Goal: Transaction & Acquisition: Purchase product/service

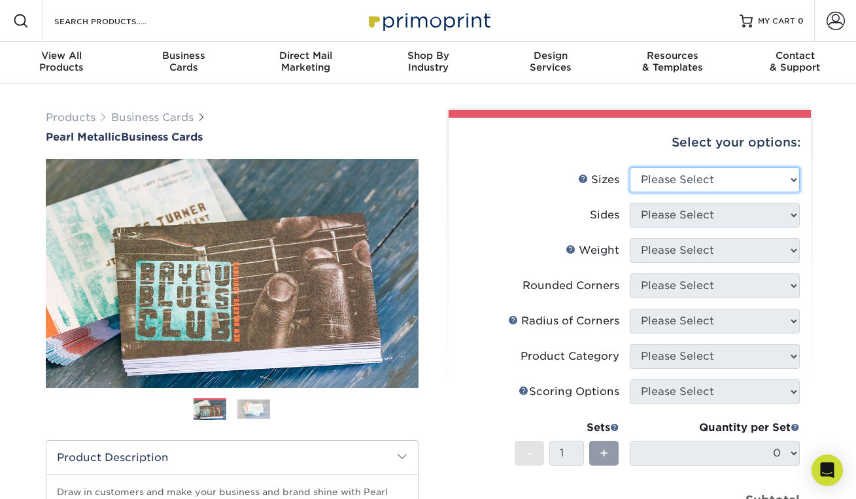
select select "2.00x3.50"
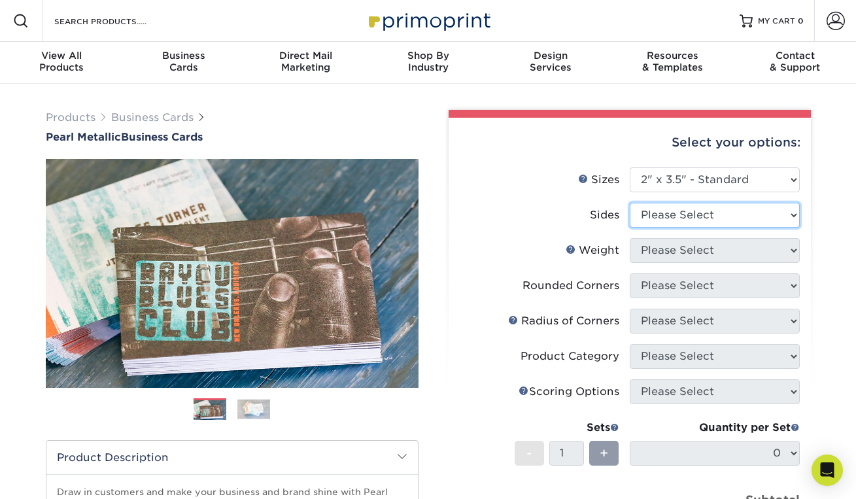
select select "13abbda7-1d64-4f25-8bb2-c179b224825d"
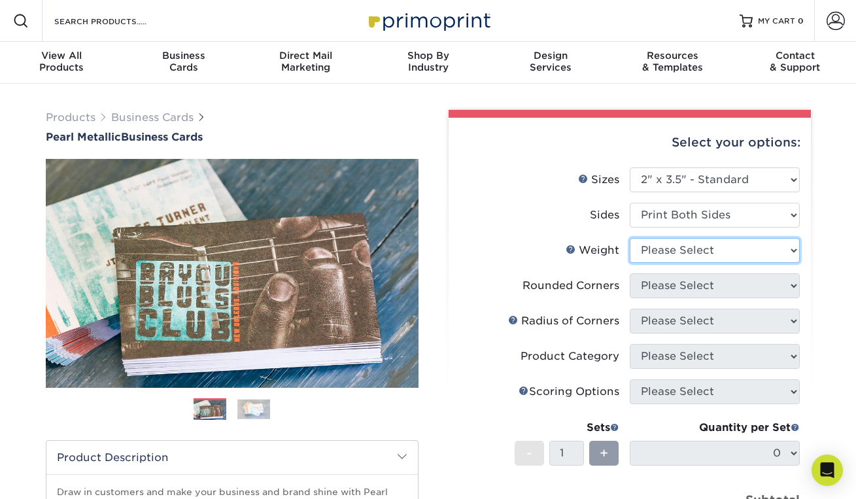
select select "14PTPM"
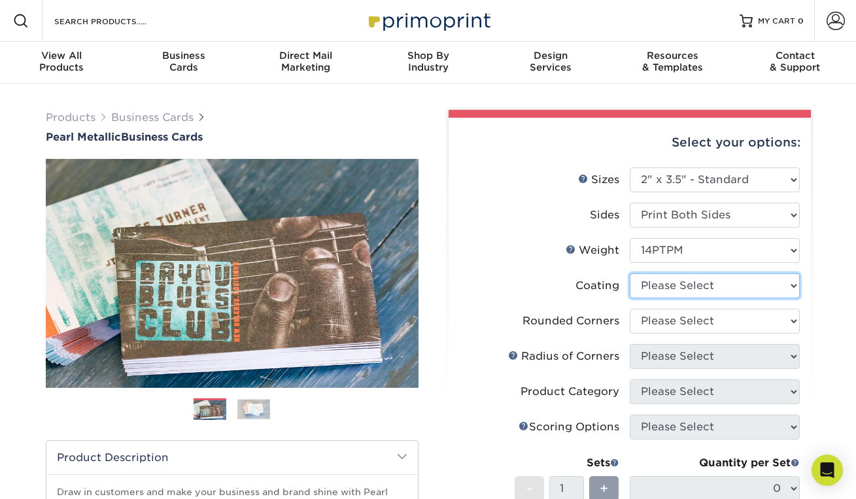
select select "3e7618de-abca-4bda-9f97-8b9129e913d8"
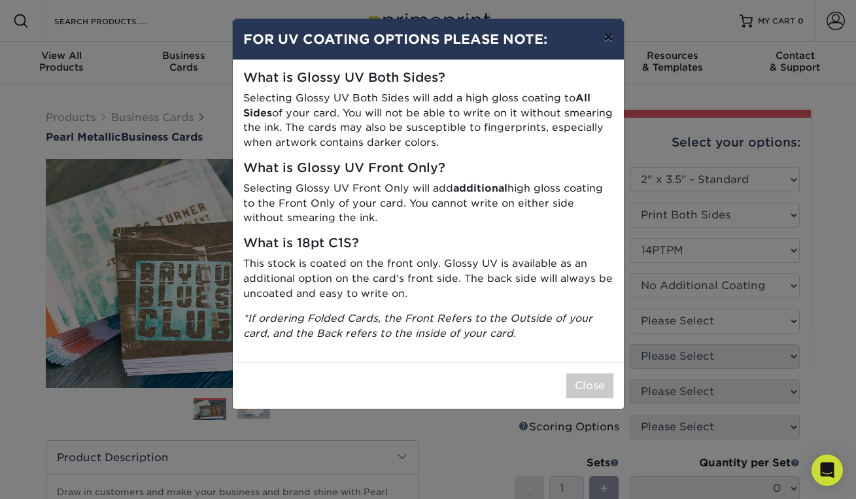
click at [613, 39] on button "×" at bounding box center [608, 37] width 30 height 37
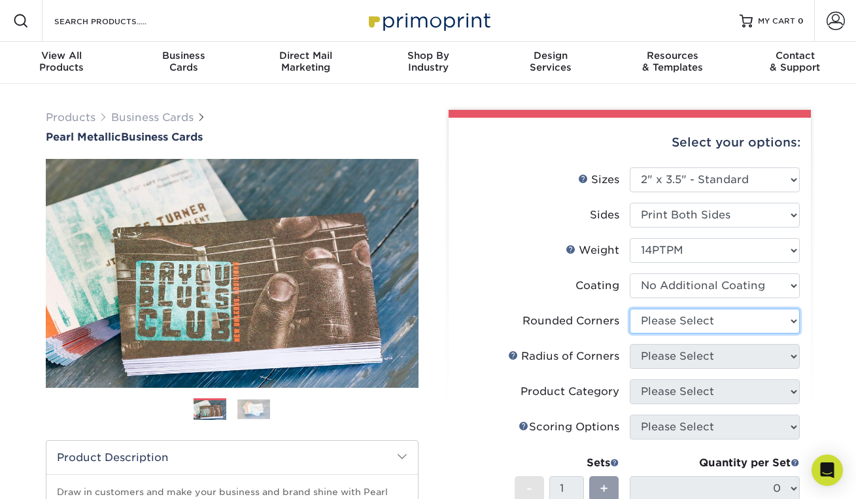
select select "7672df9e-0e0a-464d-8e1f-920c575e4da3"
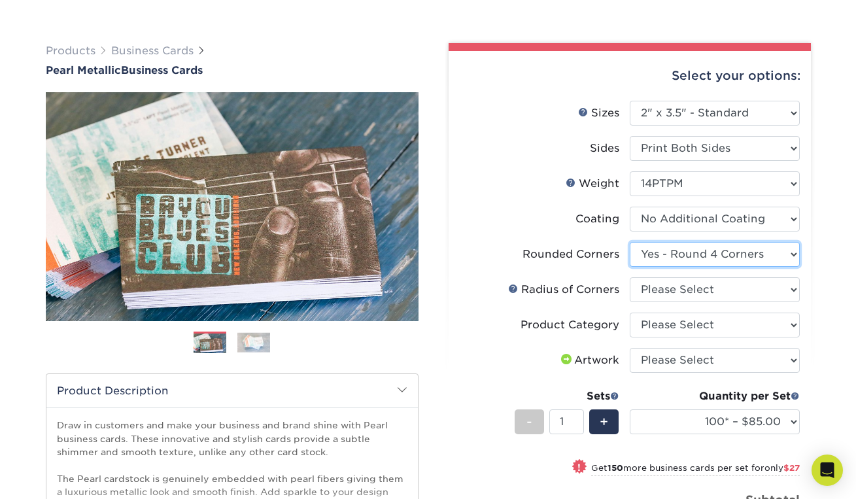
scroll to position [67, 0]
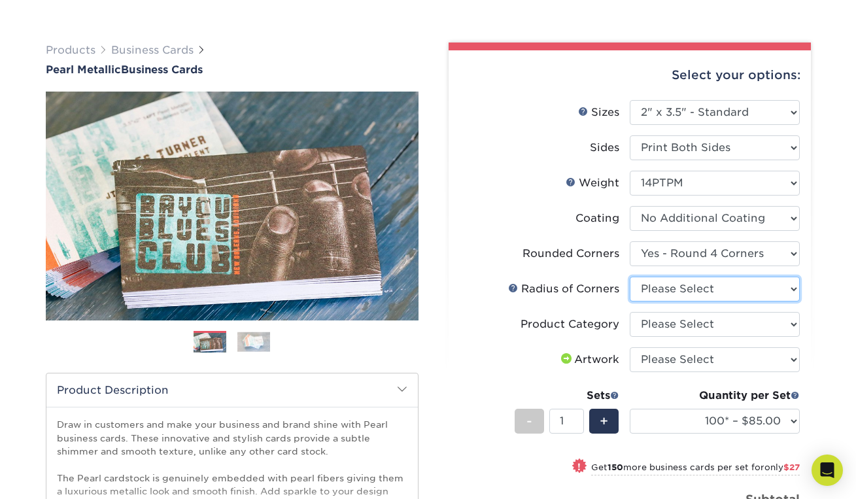
select select "589680c7-ee9a-431b-9d12-d7aeb1386a97"
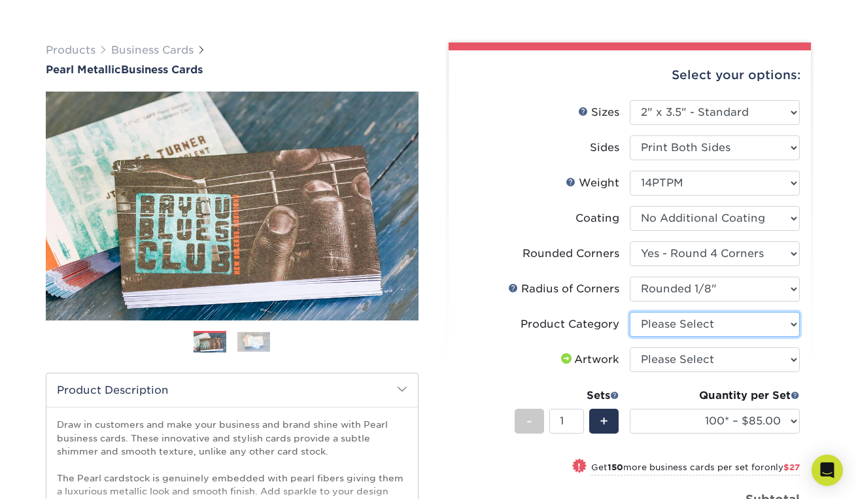
select select "3b5148f1-0588-4f88-a218-97bcfdce65c1"
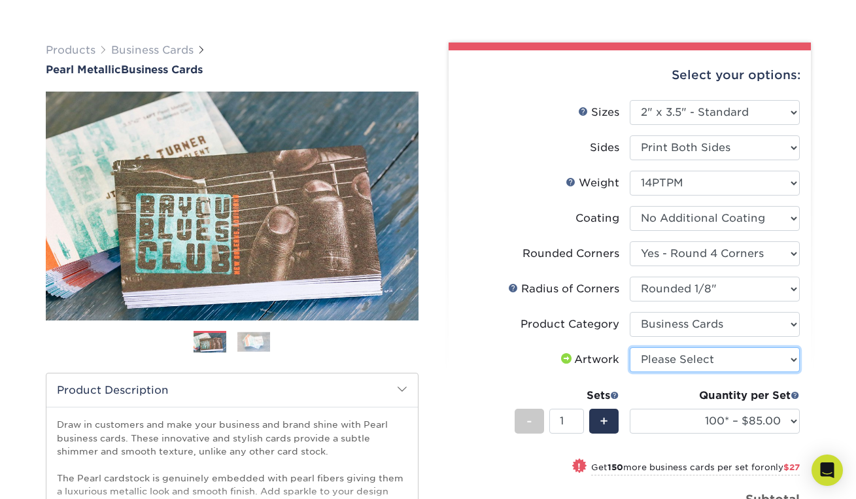
select select "upload"
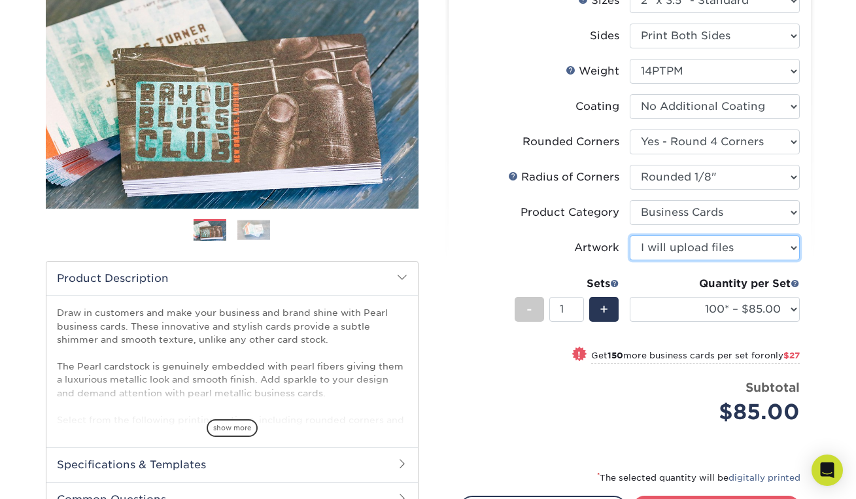
scroll to position [215, 0]
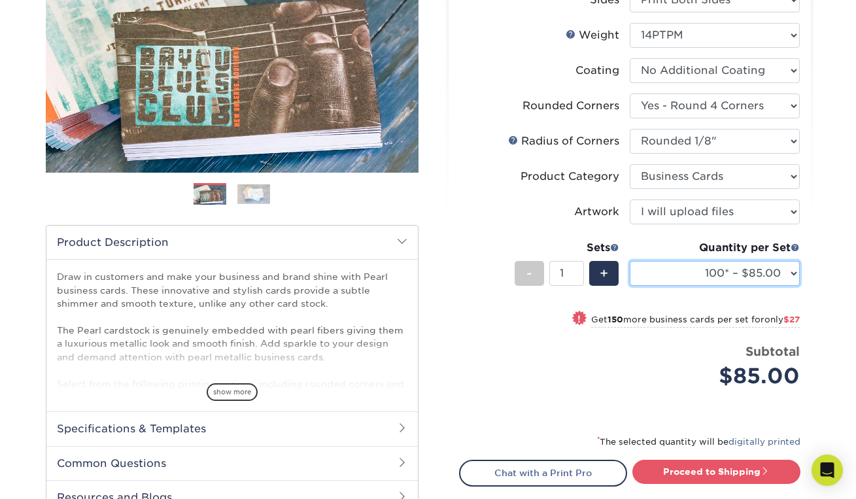
select select "500* – $163.00"
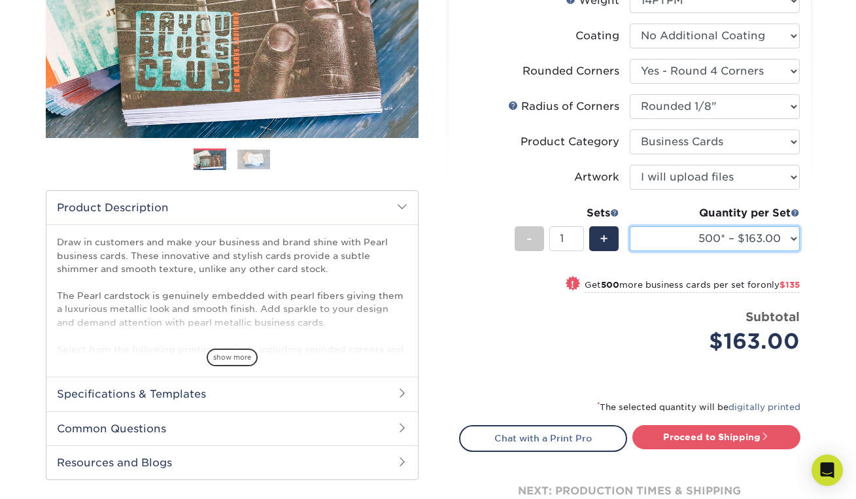
scroll to position [251, 0]
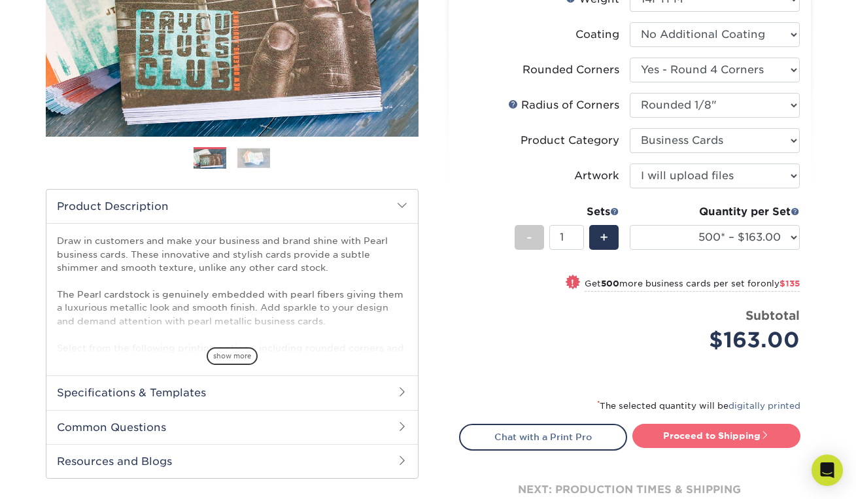
click at [660, 439] on link "Proceed to Shipping" at bounding box center [716, 436] width 168 height 24
type input "Set 1"
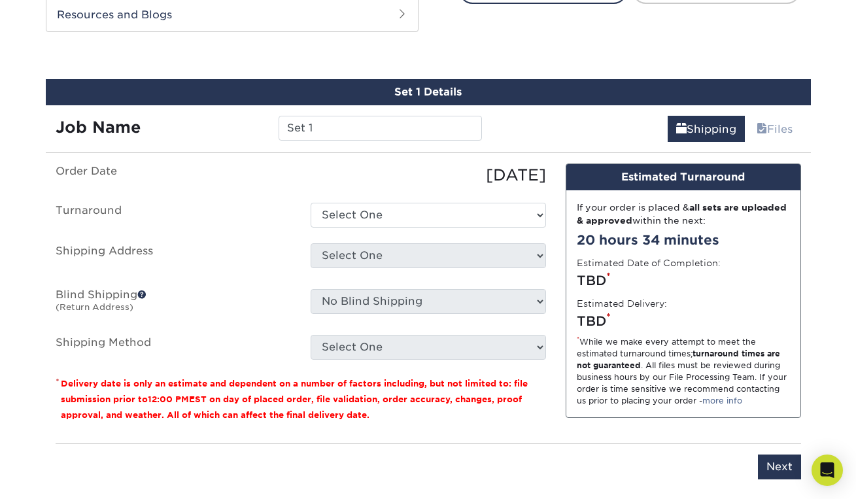
scroll to position [709, 0]
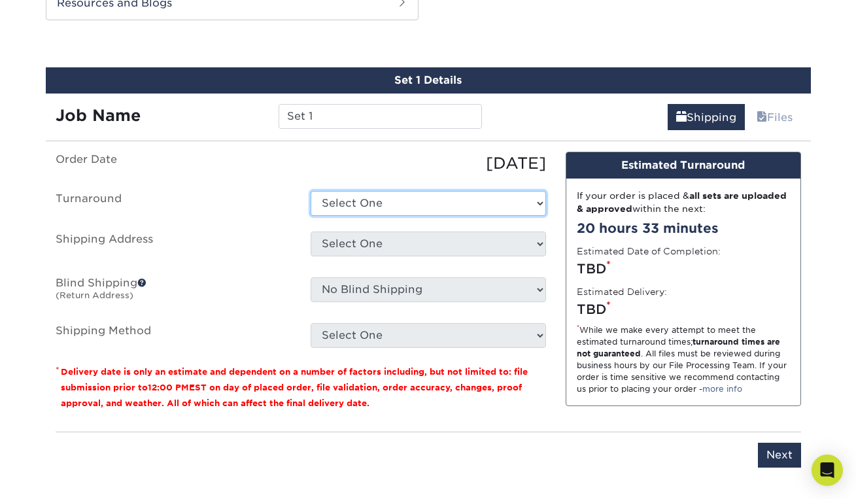
select select "be9c7df4-183a-404b-87ca-9356b6fdee9c"
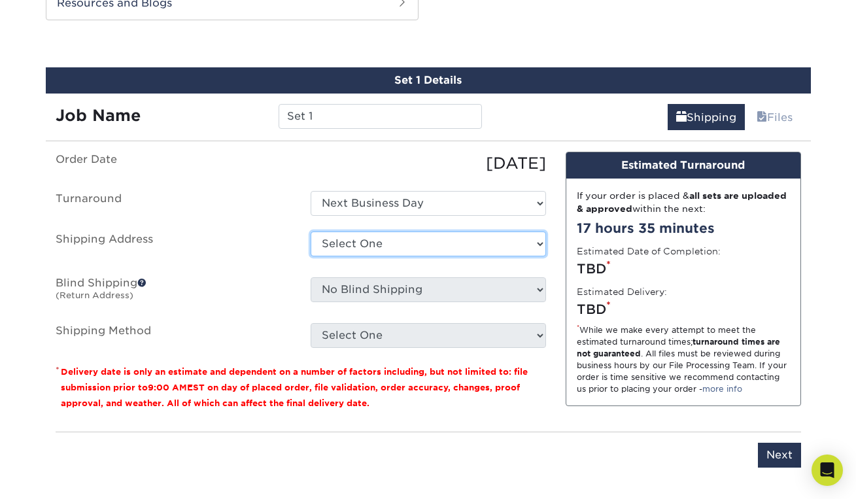
select select "newaddress"
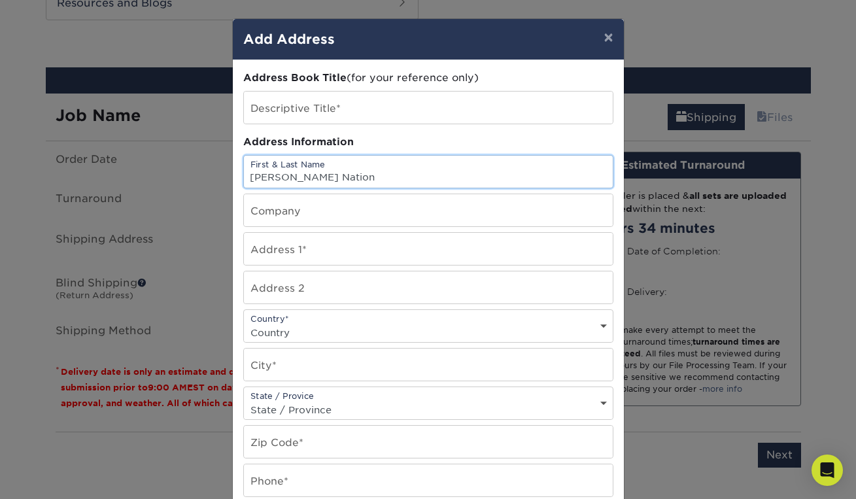
type input "[PERSON_NAME] Nation"
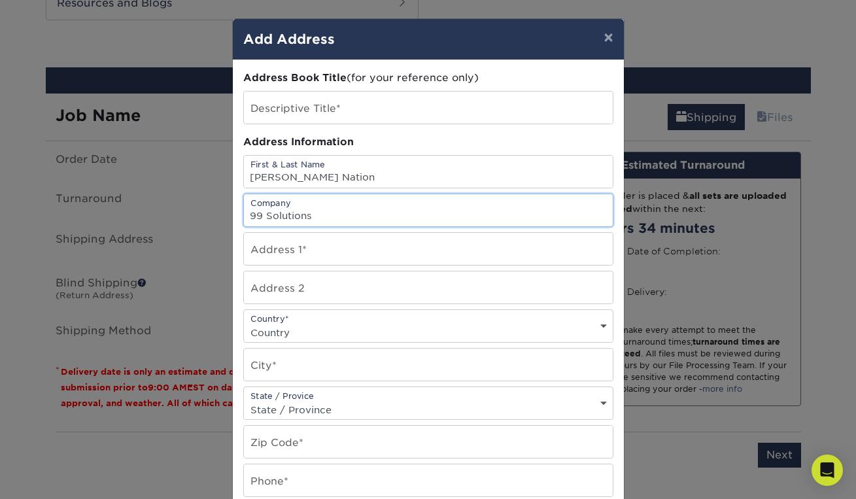
type input "99 Solutions"
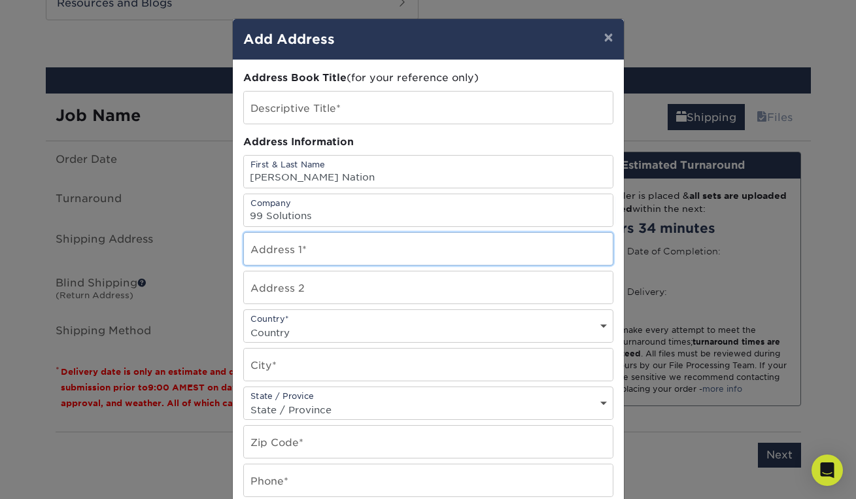
click at [294, 246] on input "text" at bounding box center [428, 249] width 369 height 32
paste input "[STREET_ADDRESS][PERSON_NAME]"
type input "[STREET_ADDRESS][PERSON_NAME]"
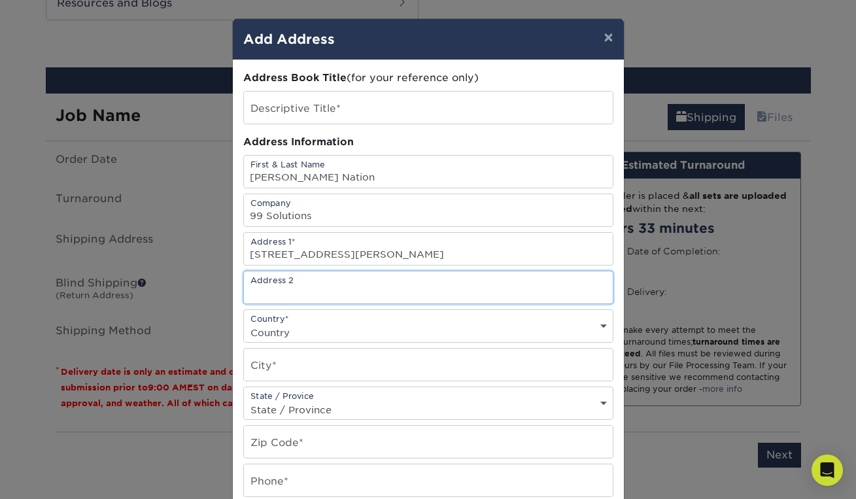
paste input "DOCK #31"
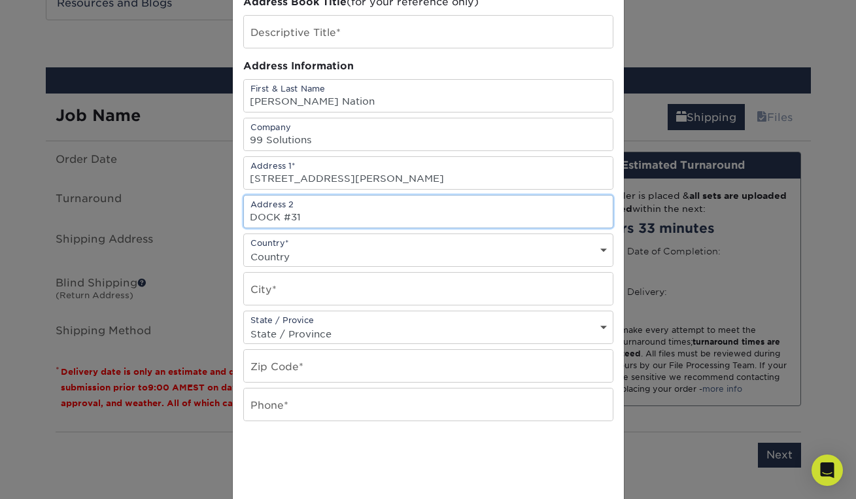
scroll to position [77, 0]
type input "DOCK #31"
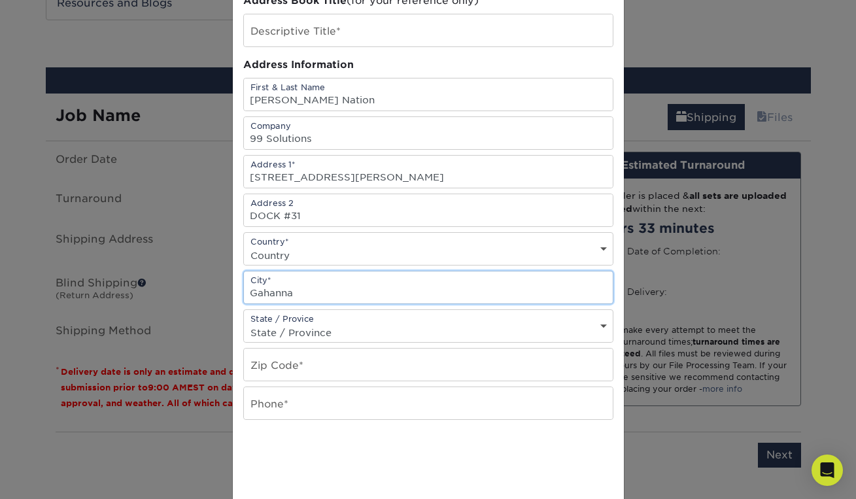
type input "Gahanna"
select select "OH"
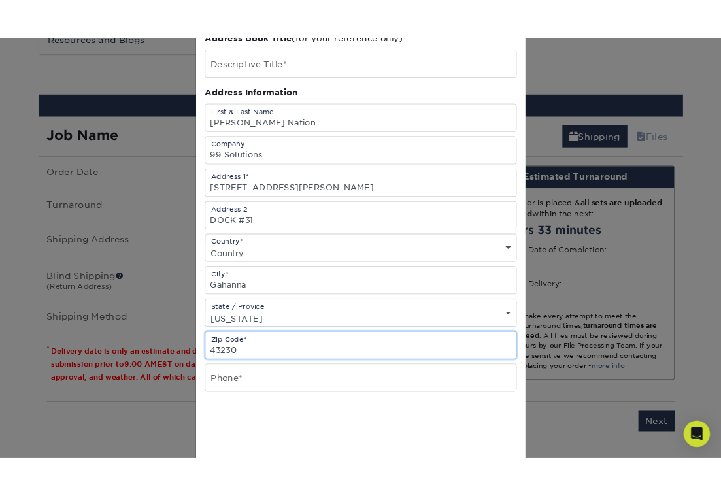
scroll to position [171, 0]
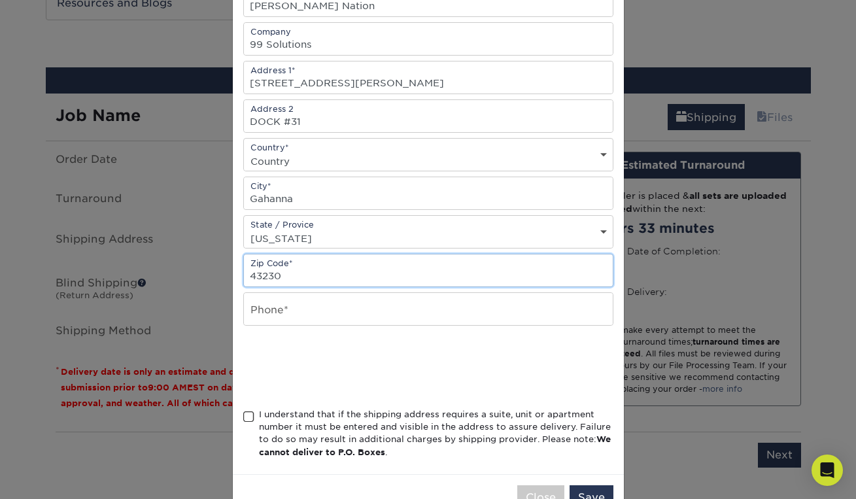
type input "43230"
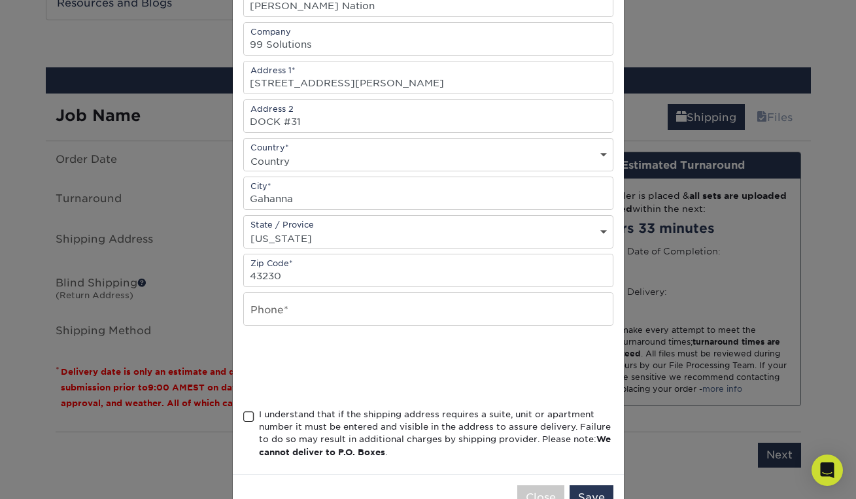
click at [252, 421] on span at bounding box center [248, 417] width 11 height 12
click at [0, 0] on input "I understand that if the shipping address requires a suite, unit or apartment n…" at bounding box center [0, 0] width 0 height 0
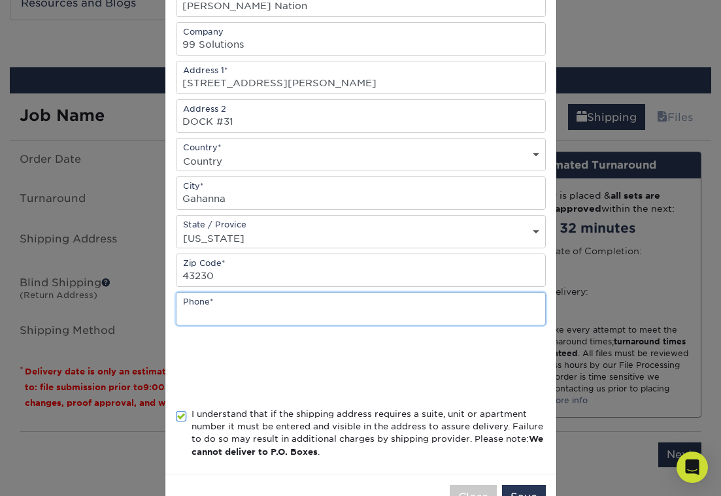
scroll to position [151, 0]
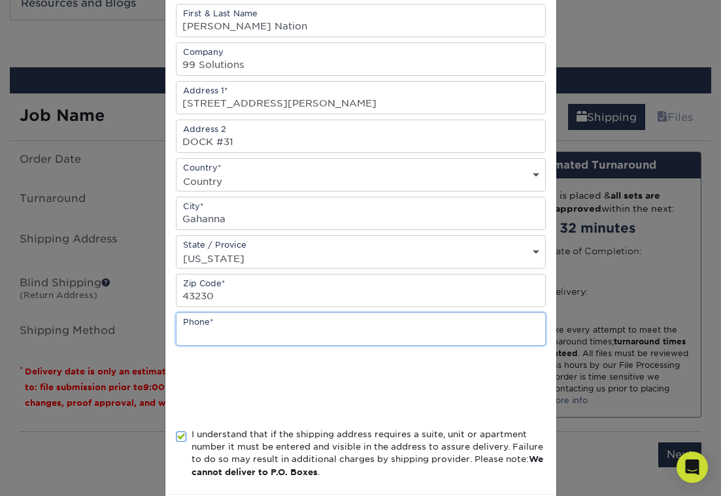
paste input "[PHONE_NUMBER]"
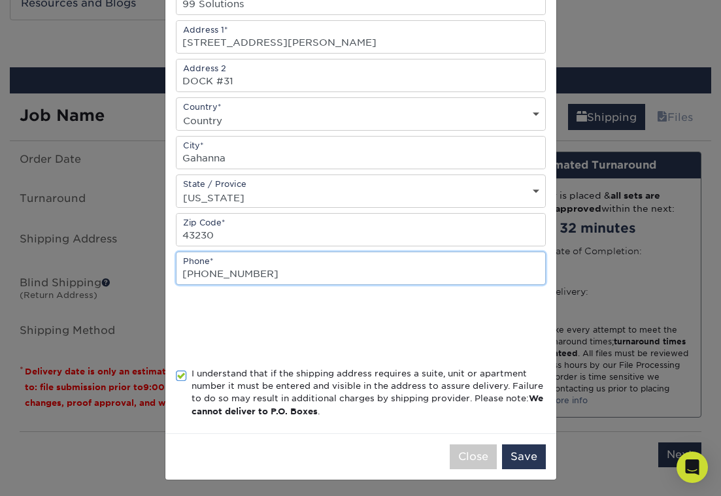
type input "[PHONE_NUMBER]"
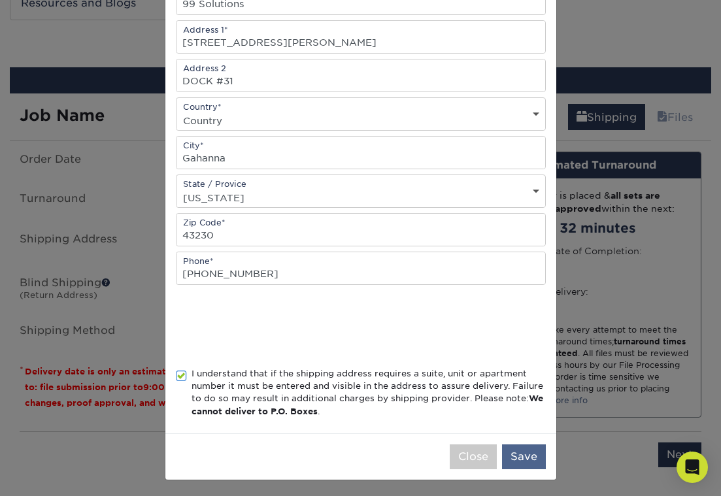
click at [524, 465] on button "Save" at bounding box center [524, 457] width 44 height 25
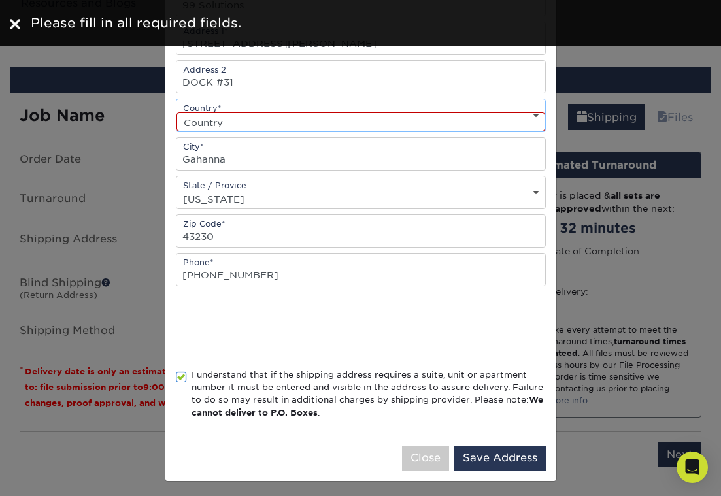
select select "US"
click at [483, 464] on button "Save Address" at bounding box center [500, 458] width 92 height 25
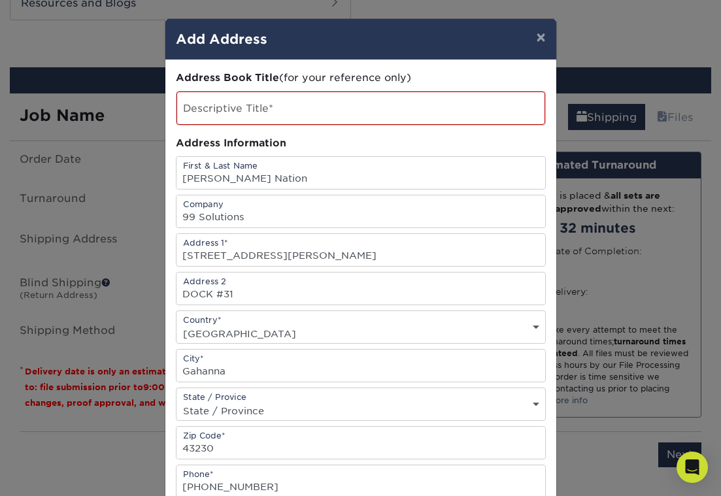
scroll to position [0, 0]
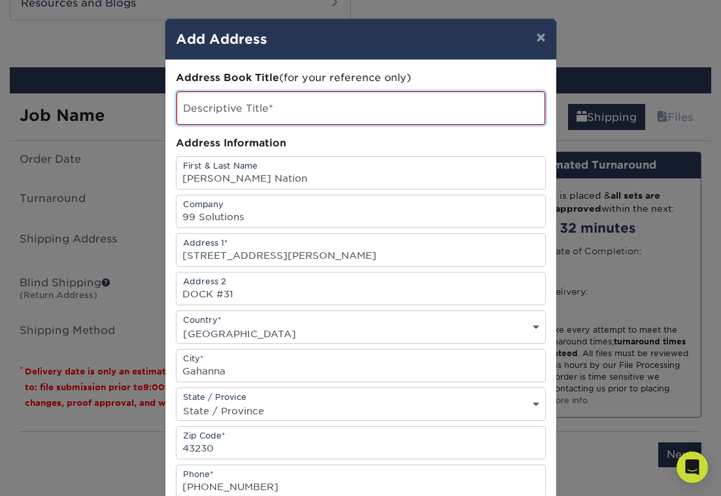
click at [382, 121] on input "text" at bounding box center [361, 108] width 369 height 33
type input "9"
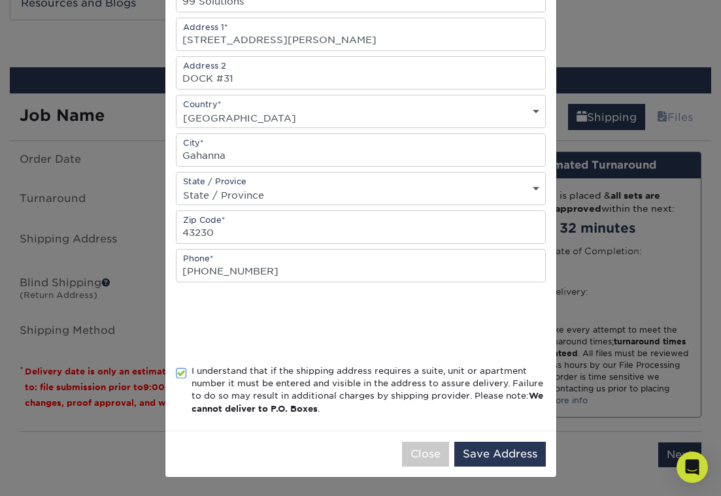
scroll to position [219, 0]
type input "Kpop"
click at [477, 456] on button "Save Address" at bounding box center [500, 454] width 92 height 25
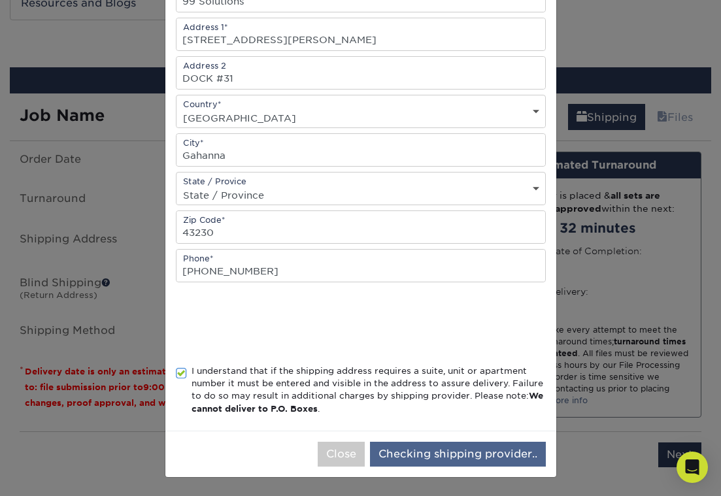
scroll to position [0, 0]
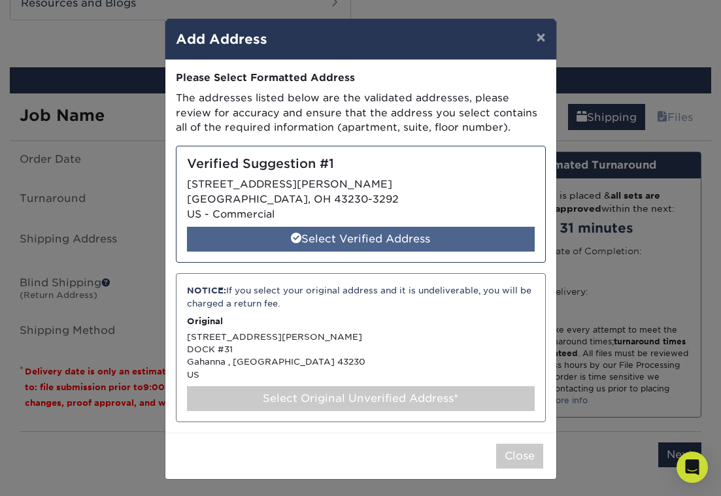
click at [395, 237] on div "Select Verified Address" at bounding box center [361, 239] width 348 height 25
select select "285276"
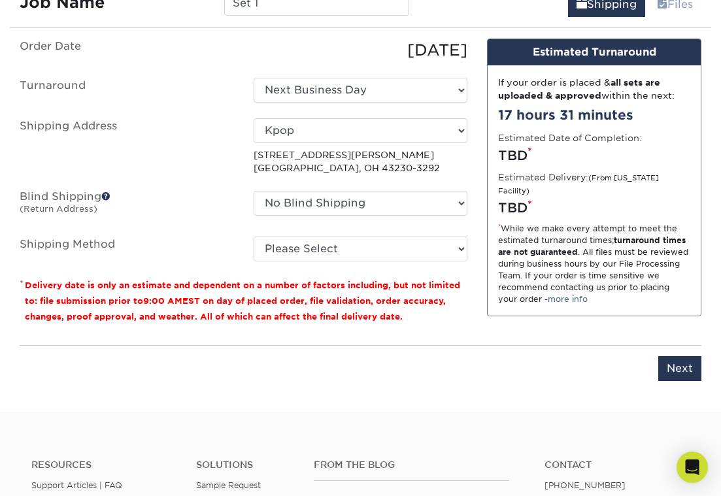
scroll to position [826, 0]
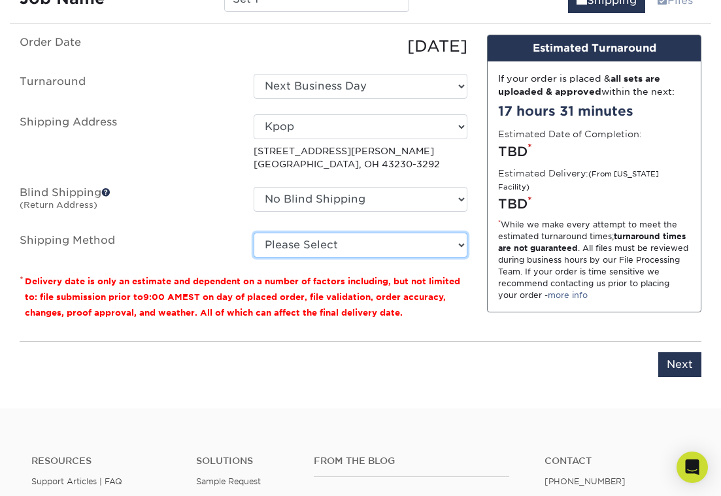
select select "14"
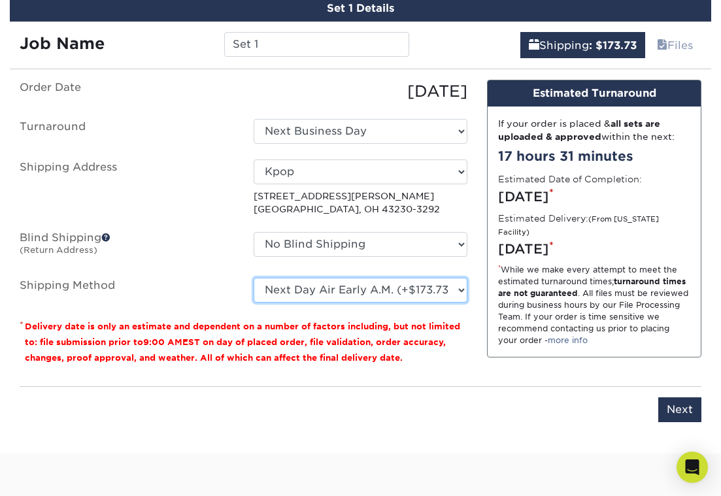
scroll to position [750, 0]
